Goal: Task Accomplishment & Management: Manage account settings

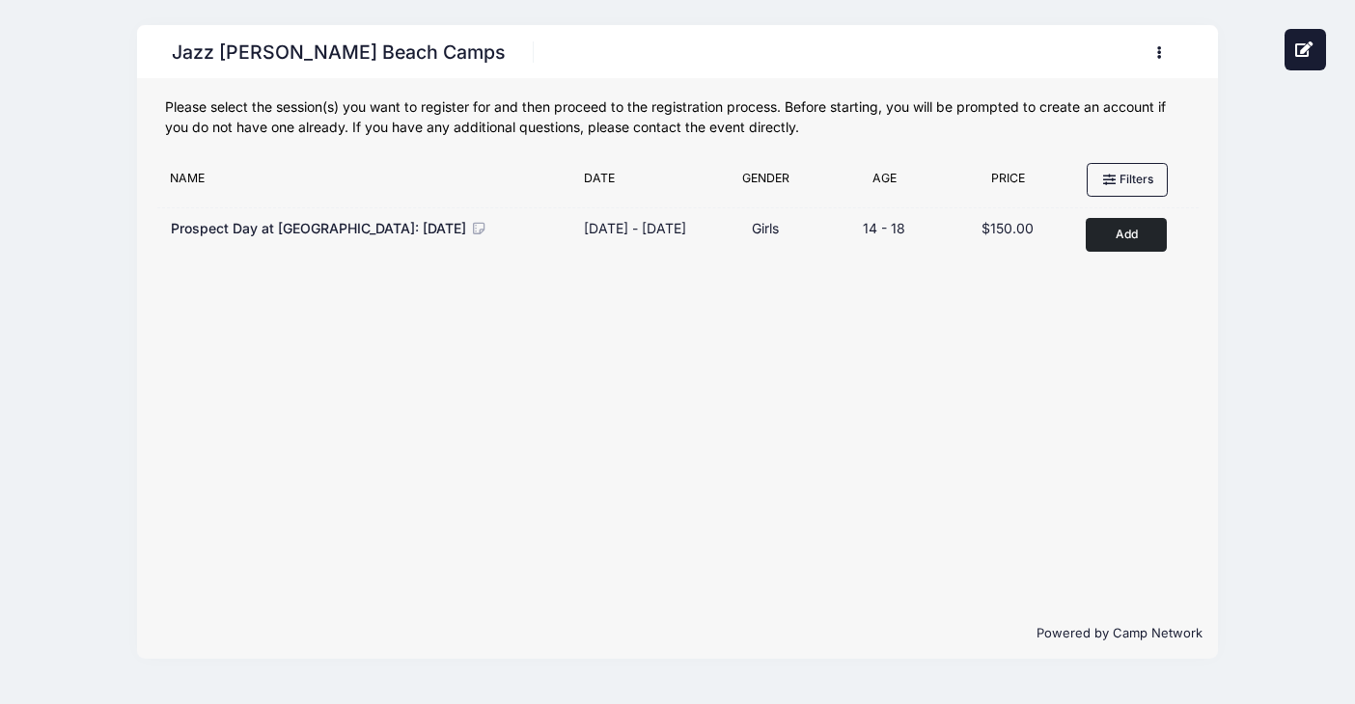
click at [1163, 60] on button "button" at bounding box center [1164, 53] width 52 height 34
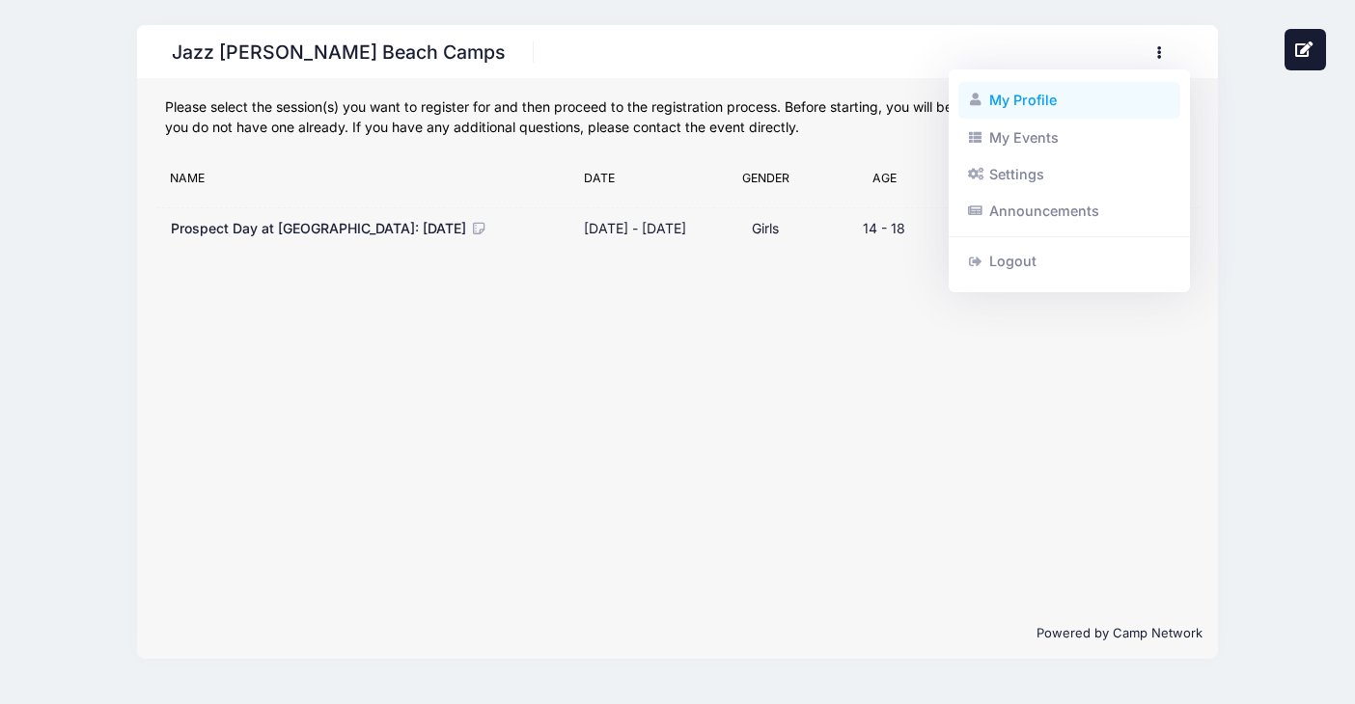
click at [1044, 99] on link "My Profile" at bounding box center [1069, 100] width 223 height 37
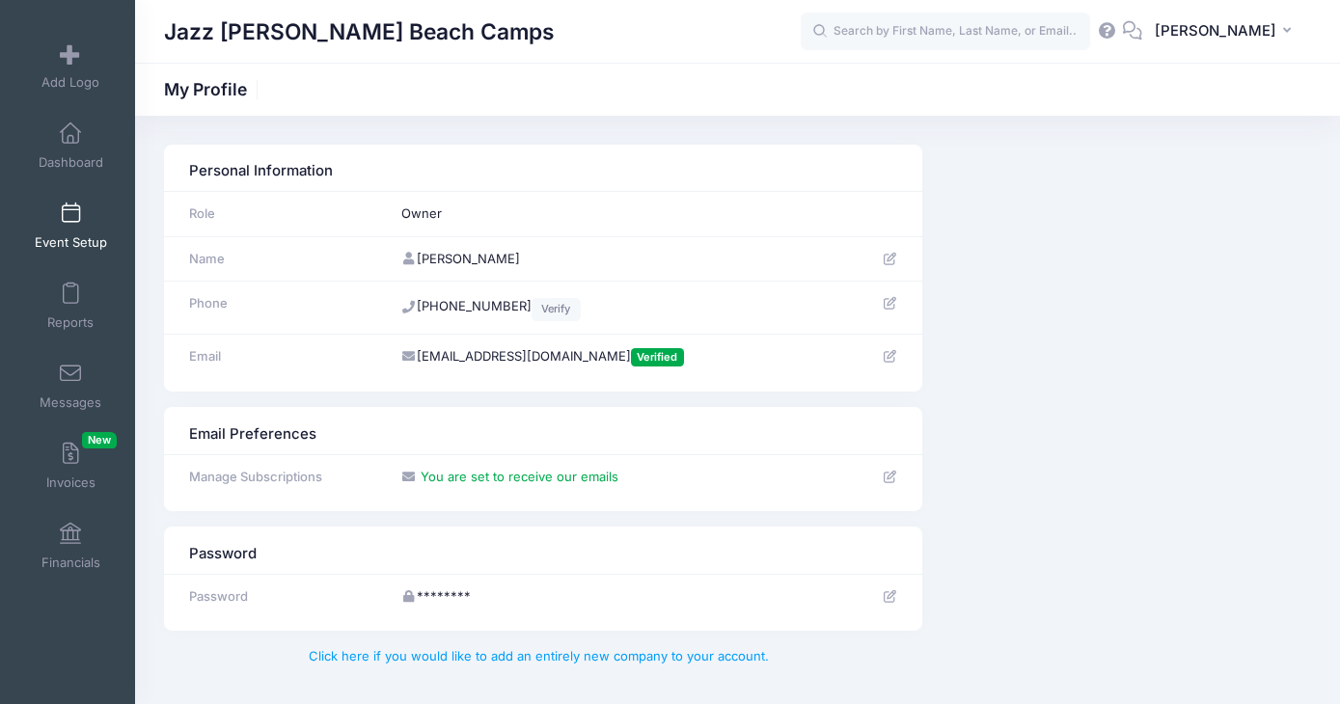
click at [79, 238] on span "Event Setup" at bounding box center [71, 242] width 72 height 16
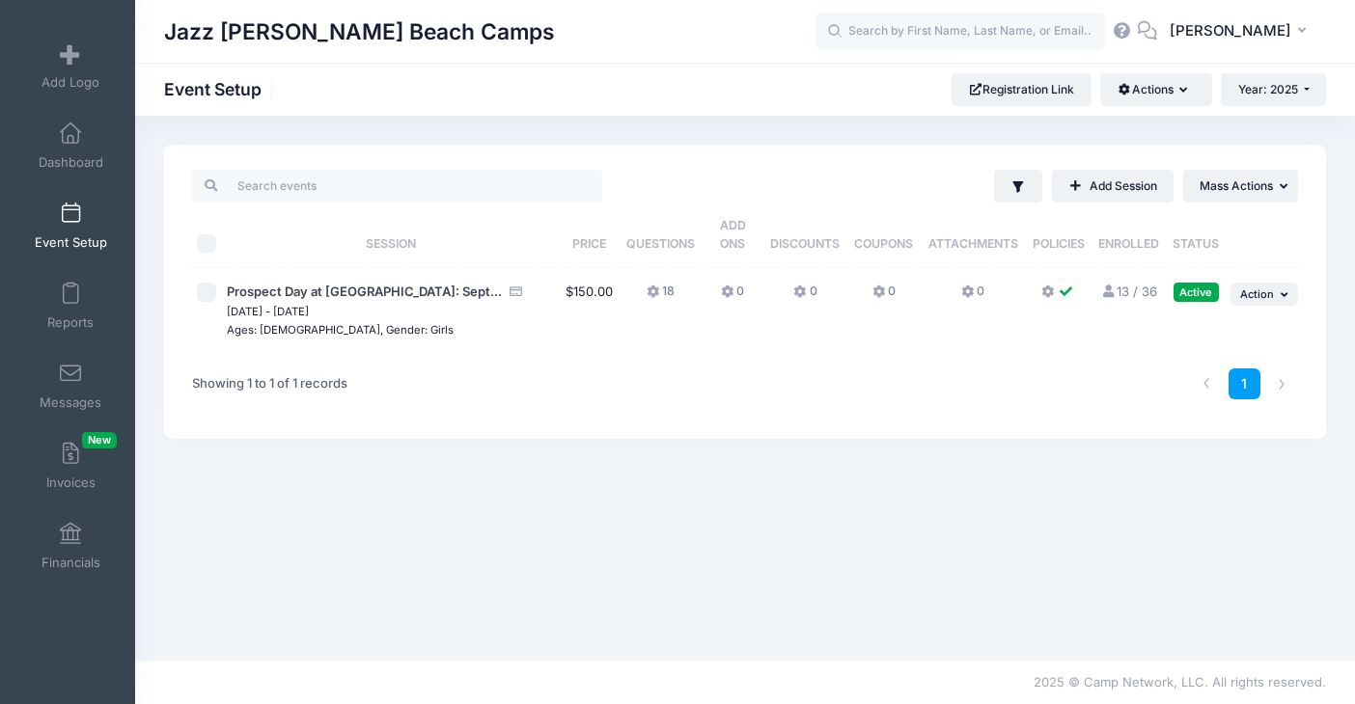
click at [1132, 294] on link "13 / 36 Full" at bounding box center [1129, 291] width 56 height 15
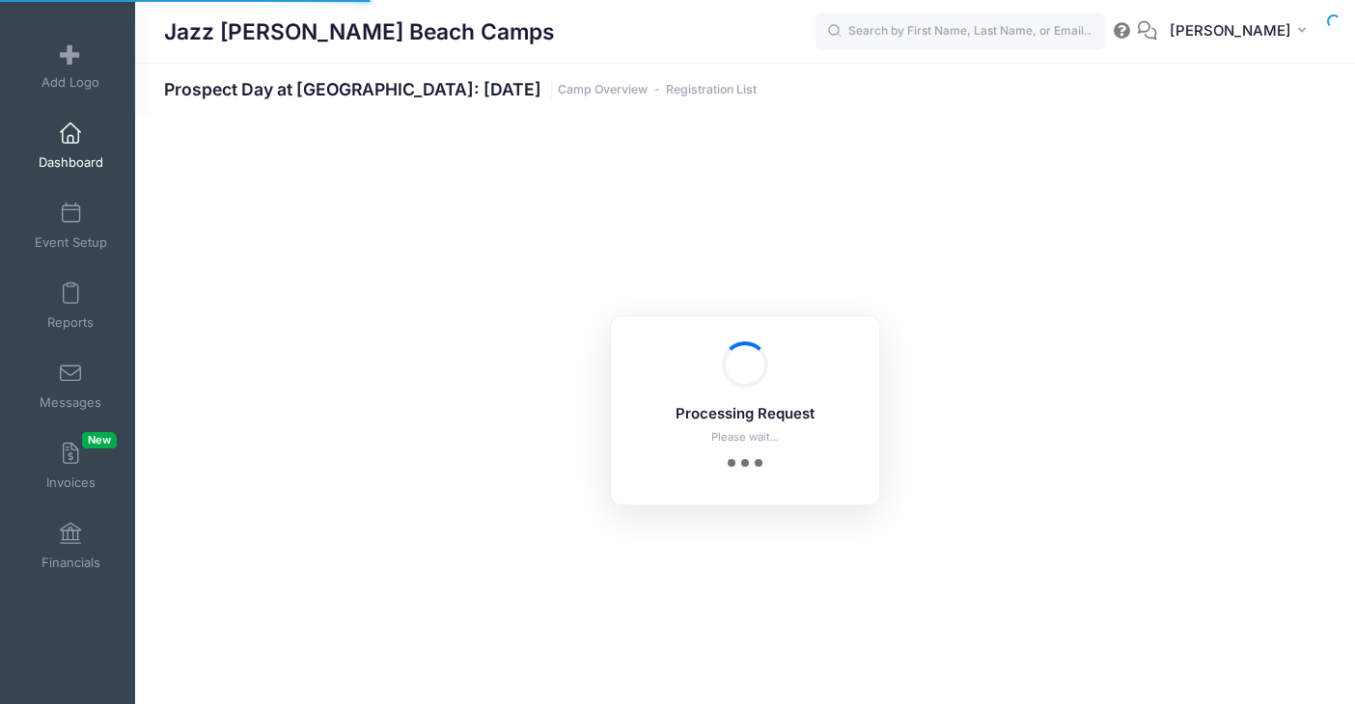
select select "10"
